Goal: Information Seeking & Learning: Learn about a topic

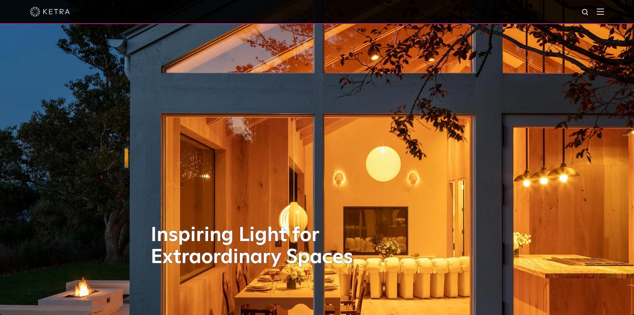
click at [604, 11] on img at bounding box center [600, 11] width 7 height 6
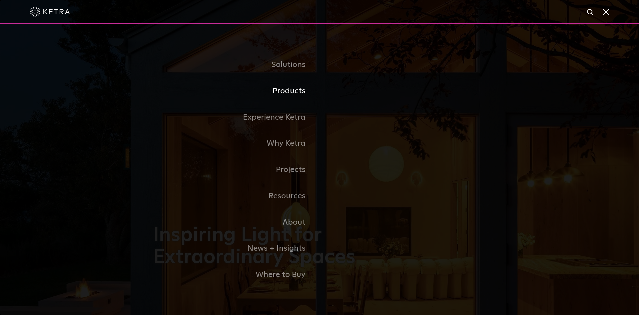
click at [296, 92] on link "Products" at bounding box center [236, 91] width 166 height 26
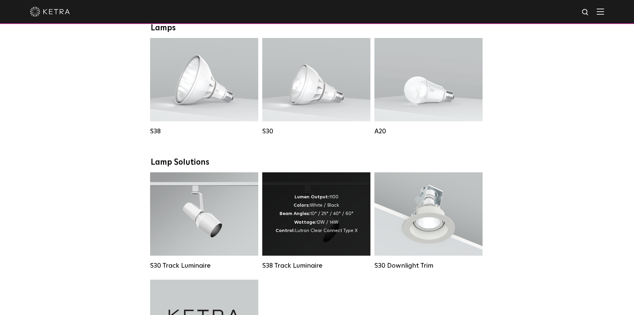
scroll to position [533, 0]
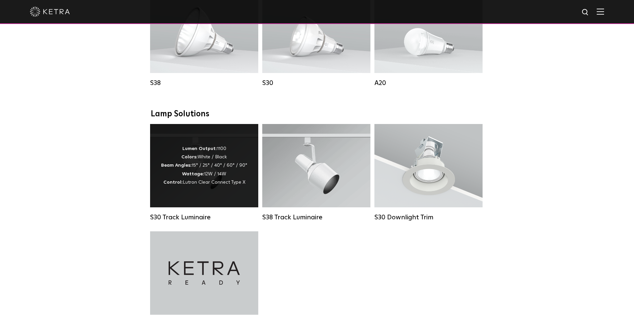
click at [222, 174] on div "Lumen Output: 1100 Colors: White / Black Beam Angles: 15° / 25° / 40° / 60° / 9…" at bounding box center [204, 165] width 86 height 42
